Goal: Task Accomplishment & Management: Use online tool/utility

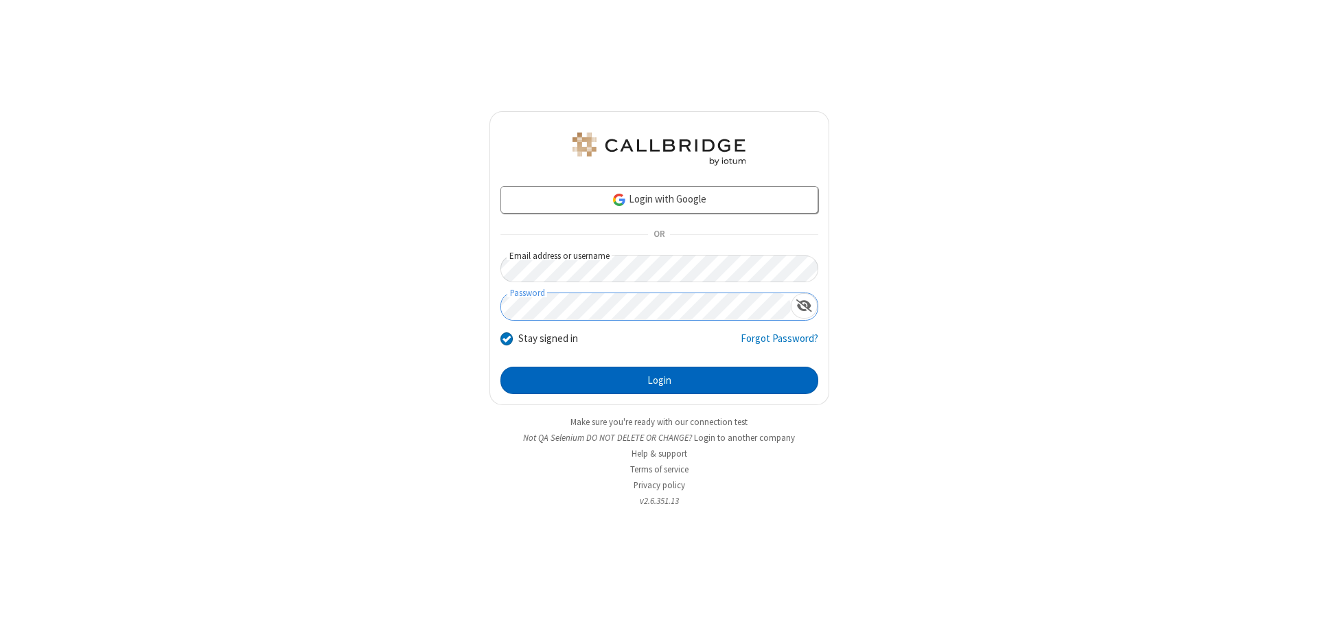
click at [659, 380] on button "Login" at bounding box center [659, 379] width 318 height 27
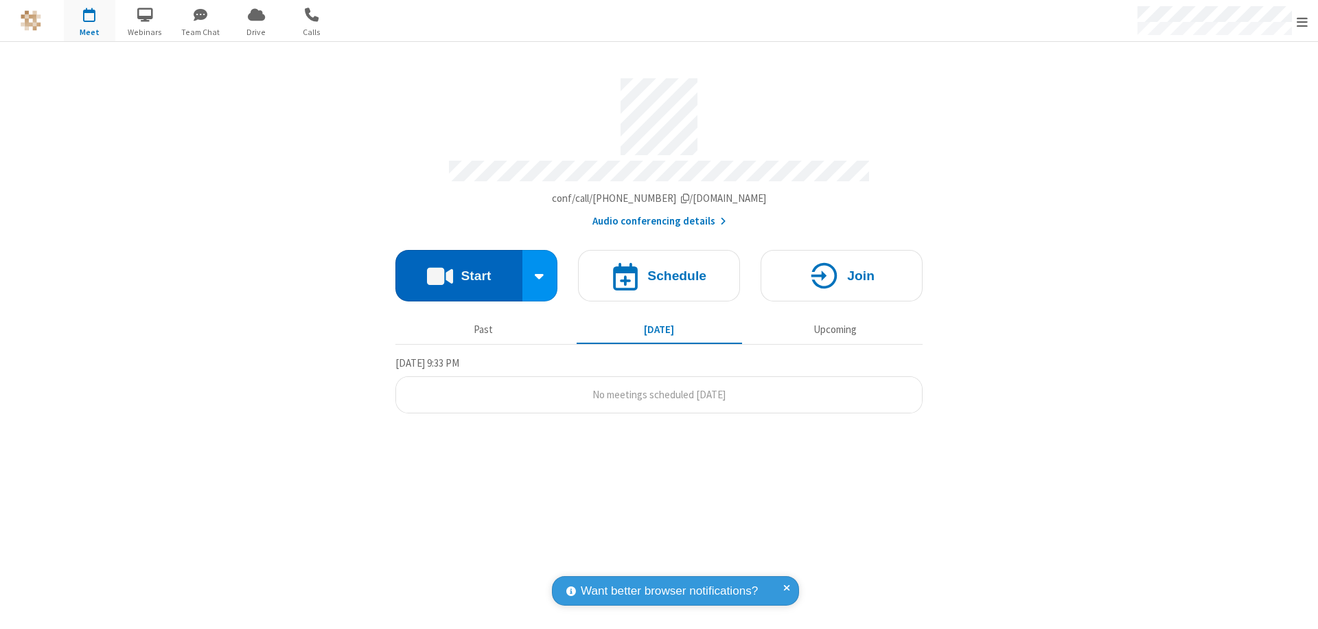
click at [458, 269] on button "Start" at bounding box center [458, 275] width 127 height 51
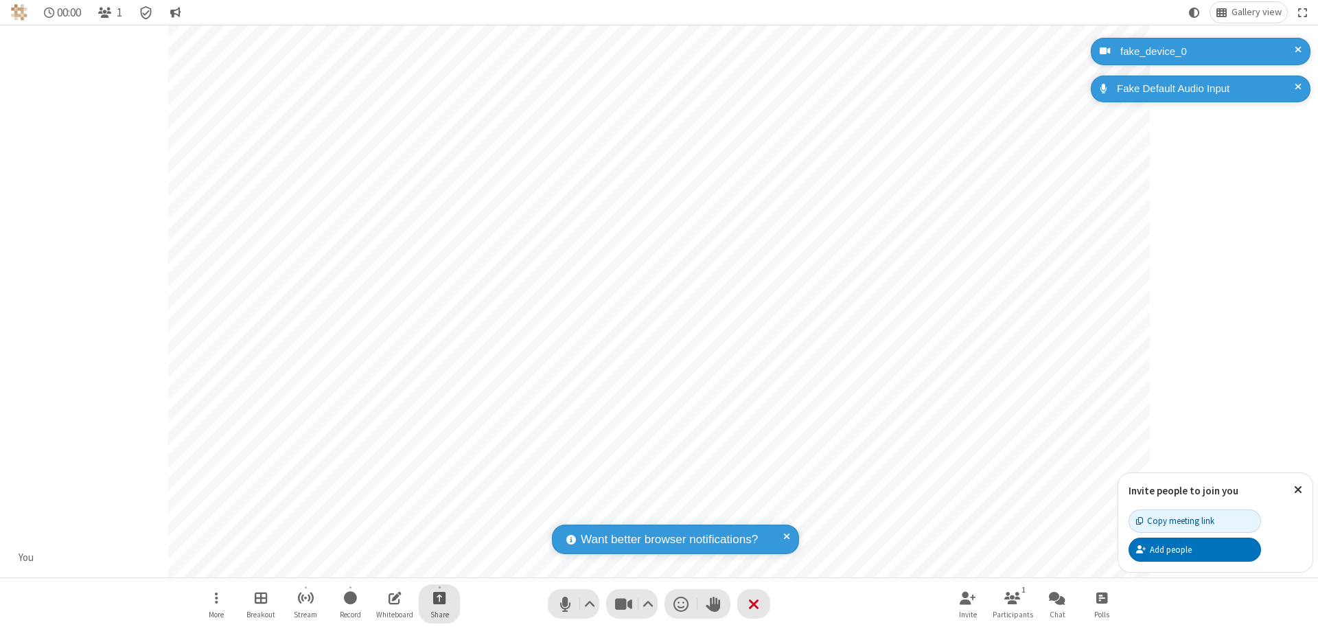
click at [439, 597] on span "Start sharing" at bounding box center [439, 597] width 13 height 17
click at [439, 513] on span "Share additional camera" at bounding box center [448, 517] width 102 height 12
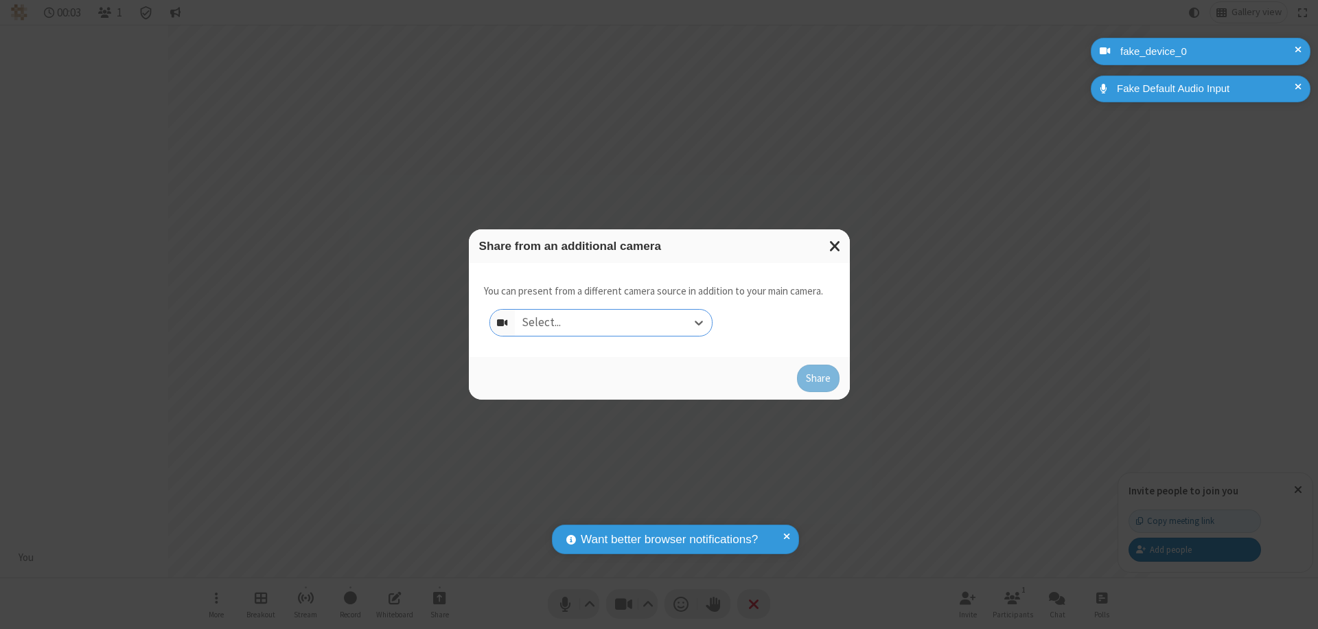
click at [613, 323] on div "Select..." at bounding box center [613, 323] width 197 height 26
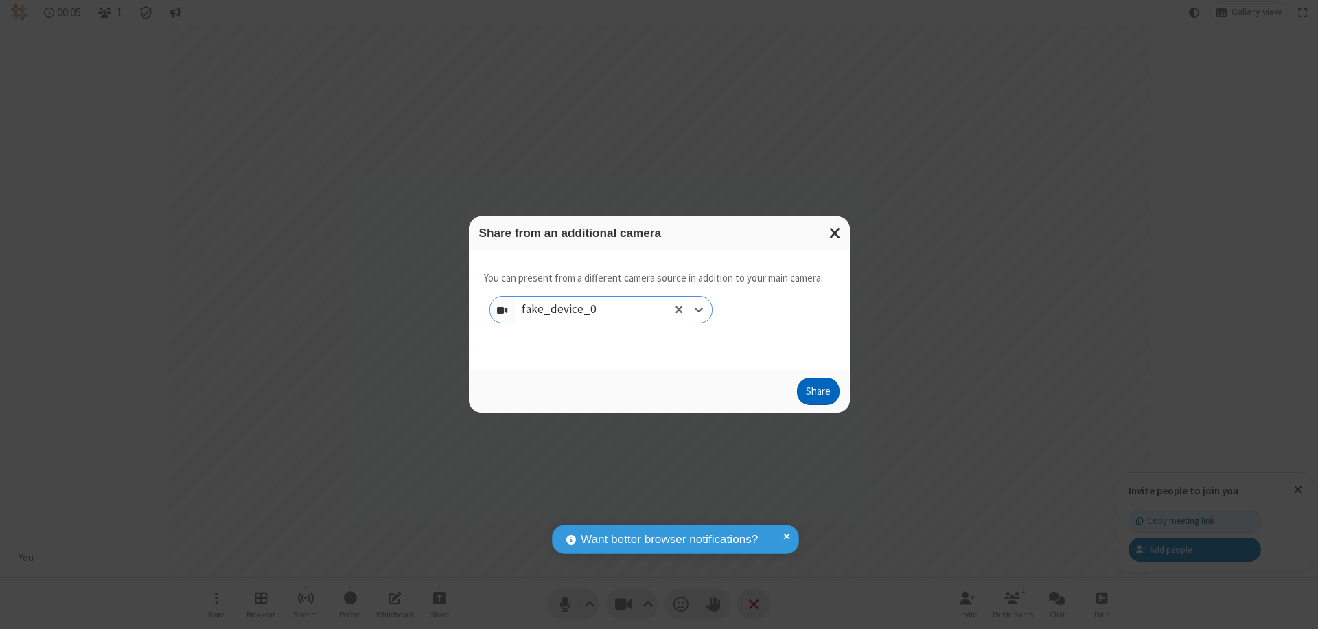
click at [817, 394] on button "Share" at bounding box center [818, 390] width 43 height 27
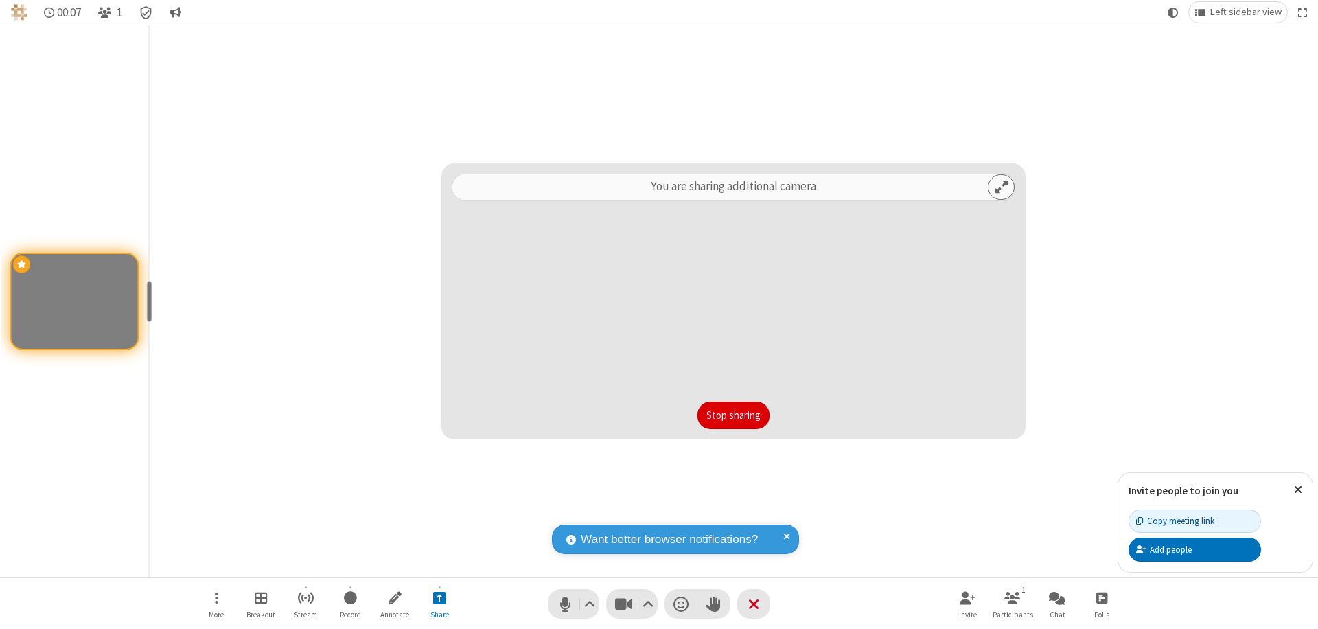
click at [733, 415] on button "Stop sharing" at bounding box center [733, 414] width 72 height 27
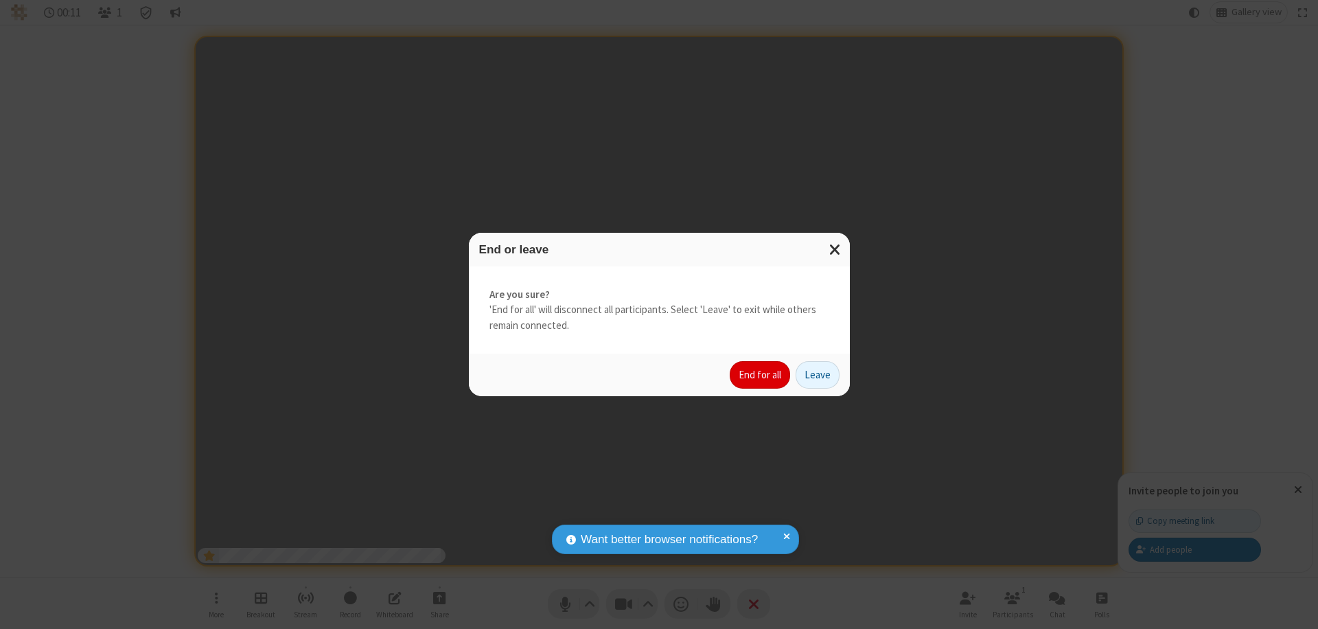
click at [760, 375] on button "End for all" at bounding box center [760, 374] width 60 height 27
